Goal: Task Accomplishment & Management: Use online tool/utility

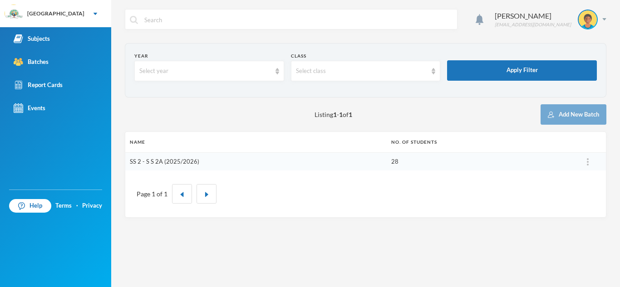
click at [163, 161] on link "SS 2 - S S 2A (2025/2026)" at bounding box center [164, 161] width 69 height 7
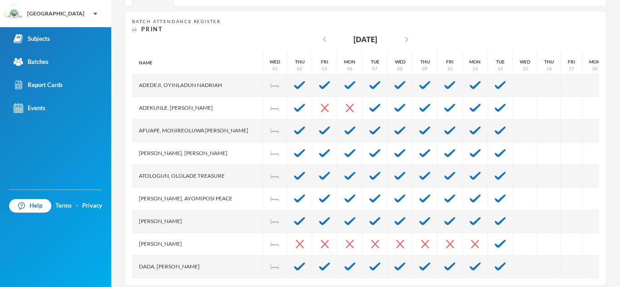
scroll to position [181, 0]
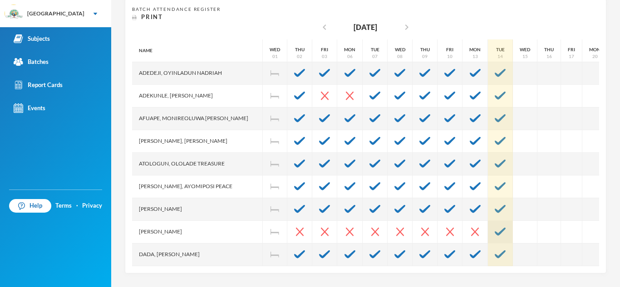
click at [494, 232] on img at bounding box center [499, 232] width 11 height 8
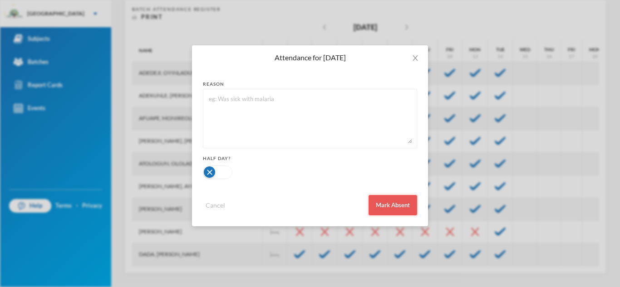
click at [385, 207] on button "Mark Absent" at bounding box center [392, 205] width 49 height 20
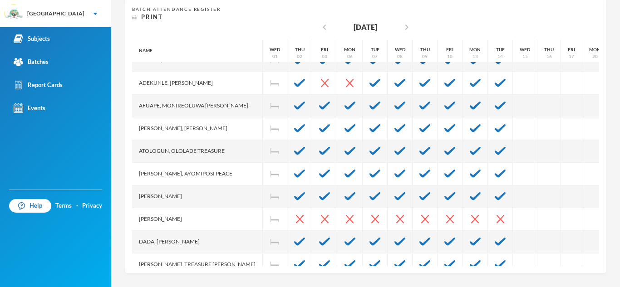
scroll to position [8, 0]
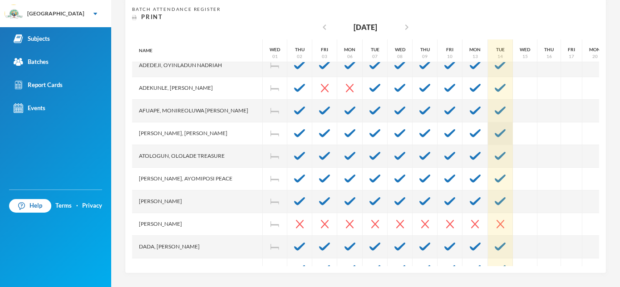
click at [494, 135] on img at bounding box center [499, 133] width 11 height 8
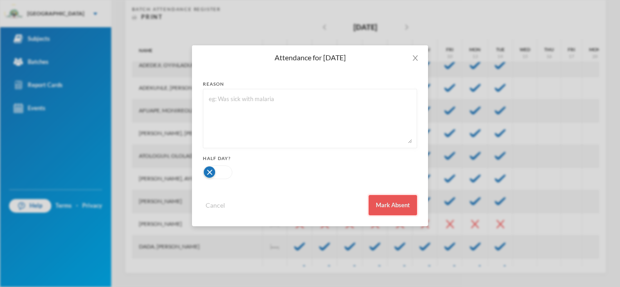
click at [401, 202] on button "Mark Absent" at bounding box center [392, 205] width 49 height 20
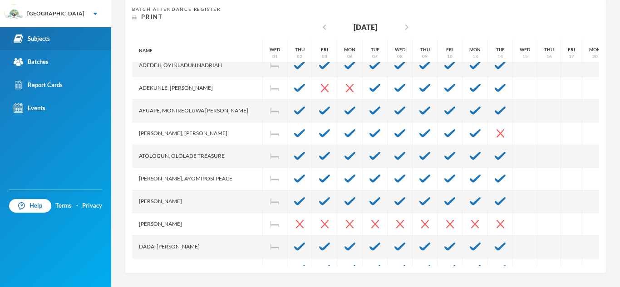
click at [49, 39] on div "Subjects" at bounding box center [32, 39] width 36 height 10
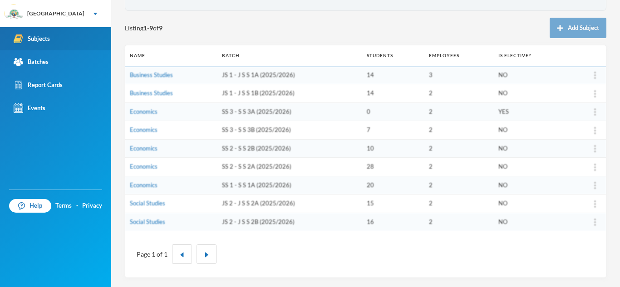
scroll to position [87, 0]
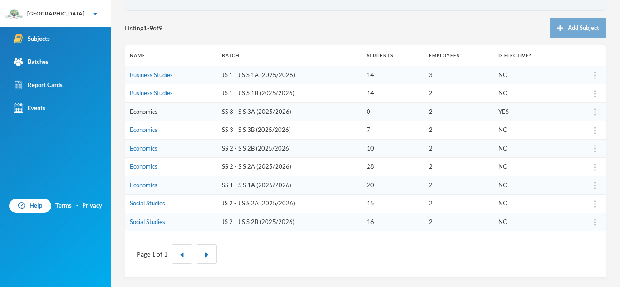
click at [141, 112] on link "Economics" at bounding box center [144, 111] width 28 height 7
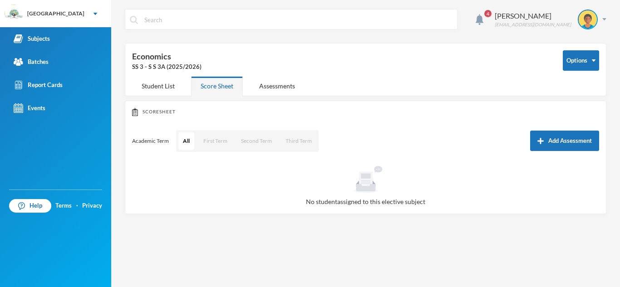
click at [266, 4] on div "4 Ashaolu Korede [EMAIL_ADDRESS][DOMAIN_NAME] Options Economics SS 3 - S S 3A (…" at bounding box center [365, 143] width 509 height 287
